Goal: Download file/media

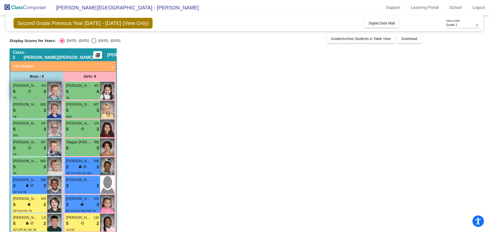
scroll to position [27, 0]
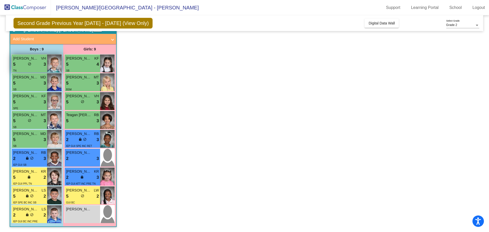
click at [35, 63] on div "5 lock do_not_disturb_alt 3" at bounding box center [29, 64] width 33 height 7
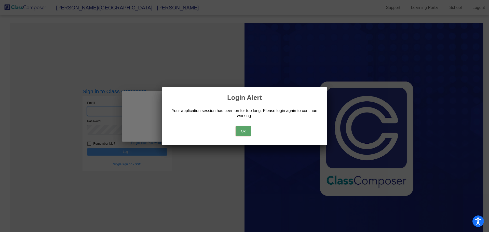
type input "[EMAIL_ADDRESS][DOMAIN_NAME]"
click at [249, 134] on button "Ok" at bounding box center [242, 131] width 15 height 10
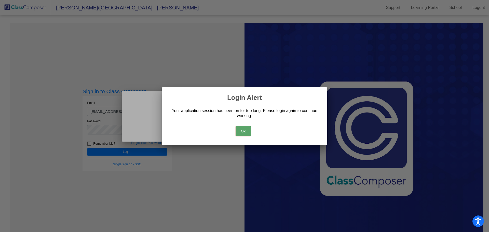
click at [247, 131] on button "Ok" at bounding box center [242, 131] width 15 height 10
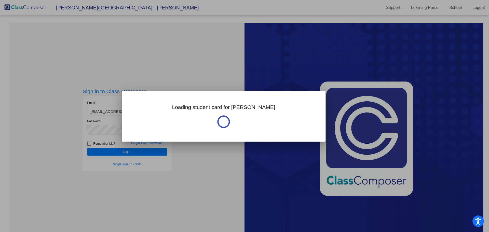
click at [119, 150] on div at bounding box center [244, 116] width 489 height 232
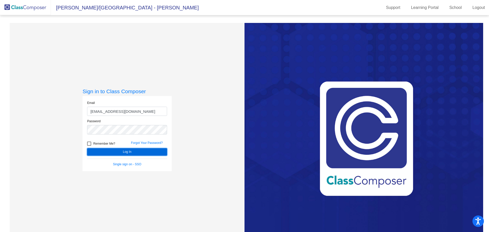
click at [119, 151] on button "Log In" at bounding box center [127, 151] width 80 height 7
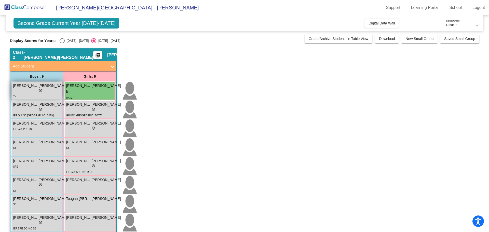
click at [39, 91] on span "do_not_disturb_alt" at bounding box center [41, 91] width 4 height 4
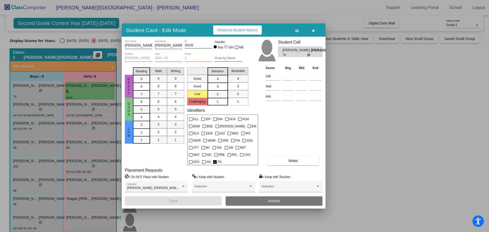
click at [28, 109] on div at bounding box center [244, 116] width 489 height 232
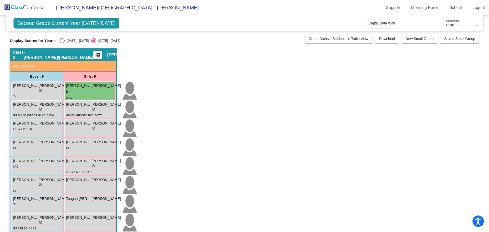
click at [62, 42] on div "Select an option" at bounding box center [62, 40] width 5 height 5
click at [62, 43] on input "[DATE] - [DATE]" at bounding box center [62, 43] width 0 height 0
radio input "true"
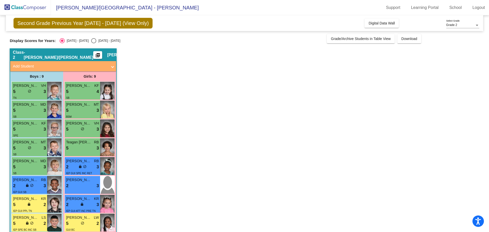
click at [95, 56] on mat-icon "picture_as_pdf" at bounding box center [98, 56] width 6 height 7
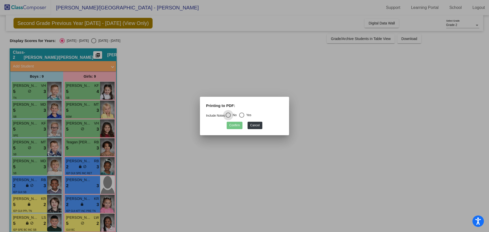
click at [244, 116] on div "Select an option" at bounding box center [241, 114] width 5 height 5
click at [241, 118] on input "Yes" at bounding box center [241, 118] width 0 height 0
radio input "true"
click at [233, 126] on button "Confirm" at bounding box center [234, 125] width 16 height 7
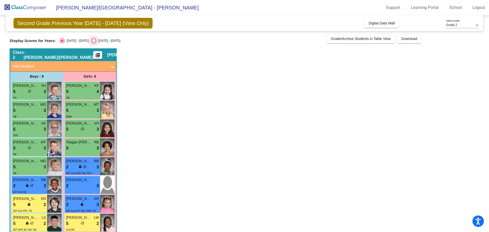
click at [91, 41] on div "Select an option" at bounding box center [93, 40] width 5 height 5
click at [93, 43] on input "[DATE] - [DATE]" at bounding box center [93, 43] width 0 height 0
radio input "true"
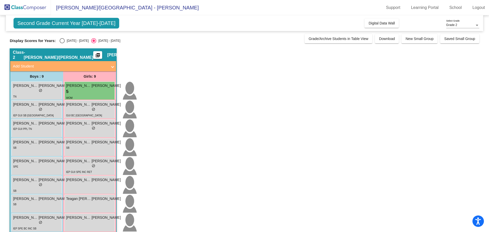
click at [93, 56] on button "picture_as_pdf" at bounding box center [97, 55] width 9 height 8
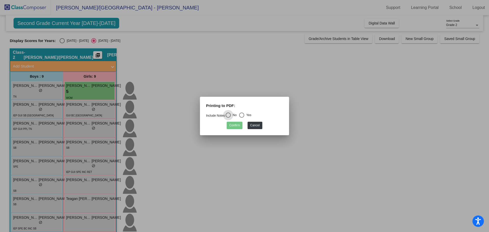
click at [244, 115] on div "Select an option" at bounding box center [241, 114] width 5 height 5
click at [241, 118] on input "Yes" at bounding box center [241, 118] width 0 height 0
radio input "true"
click at [233, 127] on button "Confirm" at bounding box center [234, 125] width 16 height 7
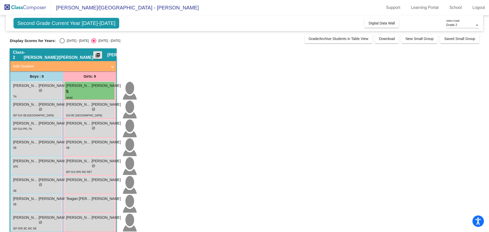
click at [60, 38] on div "Select an option" at bounding box center [62, 40] width 5 height 5
click at [62, 43] on input "[DATE] - [DATE]" at bounding box center [62, 43] width 0 height 0
radio input "true"
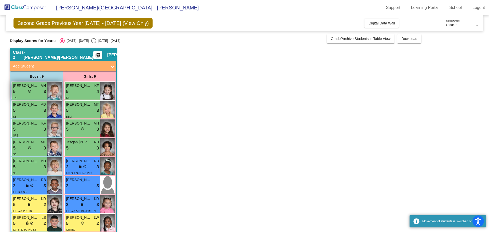
click at [32, 92] on div "5 lock do_not_disturb_alt 3" at bounding box center [29, 91] width 33 height 7
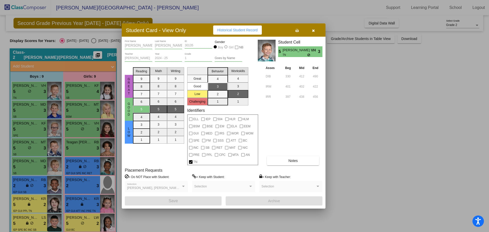
click at [297, 30] on icon at bounding box center [296, 31] width 3 height 4
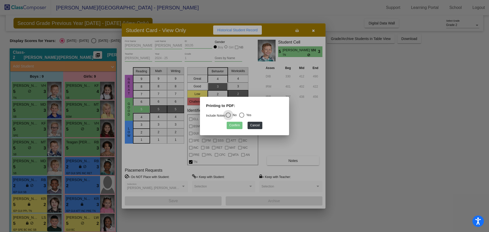
click at [242, 114] on div "Select an option" at bounding box center [241, 114] width 5 height 5
click at [241, 118] on input "Yes" at bounding box center [241, 118] width 0 height 0
radio input "true"
click at [235, 126] on button "Confirm" at bounding box center [234, 125] width 16 height 7
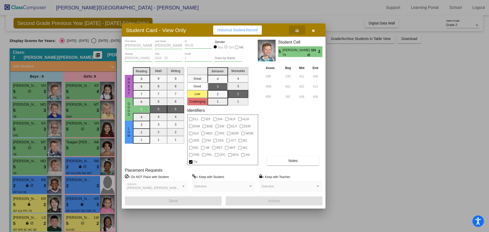
click at [314, 31] on button "button" at bounding box center [313, 29] width 16 height 9
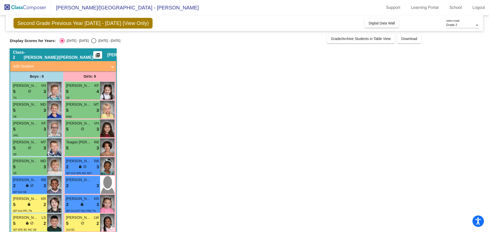
click at [355, 103] on app-classroom "Class 2 - [PERSON_NAME]/[PERSON_NAME] picture_as_pdf [PERSON_NAME] Add Student …" at bounding box center [244, 153] width 469 height 211
